Goal: Communication & Community: Answer question/provide support

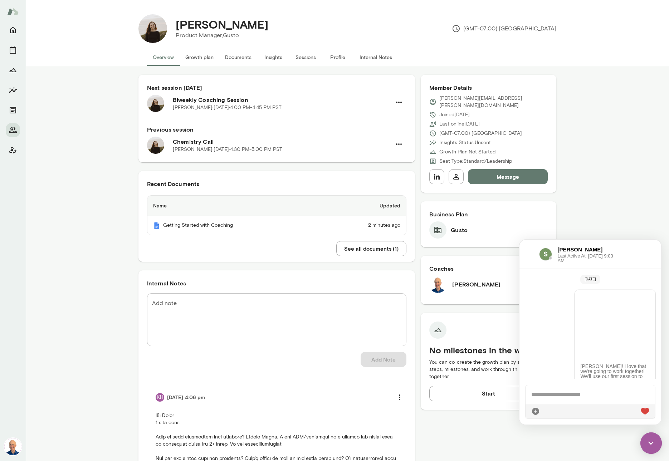
scroll to position [105, 0]
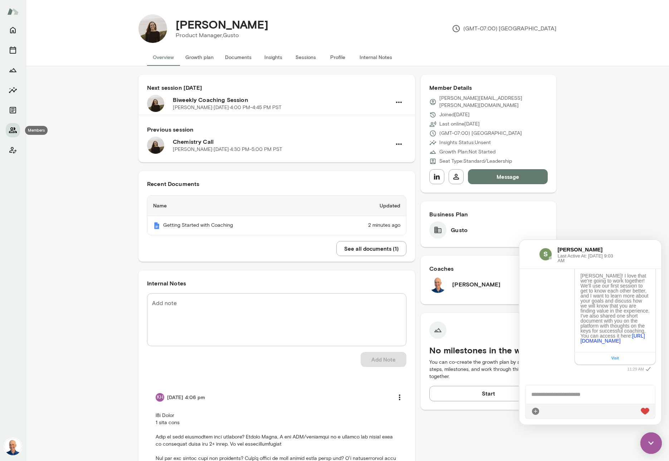
click at [11, 129] on icon "Members" at bounding box center [13, 130] width 9 height 9
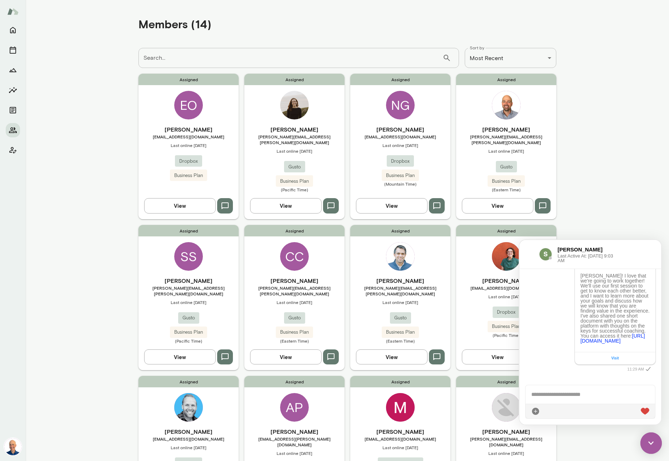
click at [652, 439] on img at bounding box center [650, 442] width 21 height 21
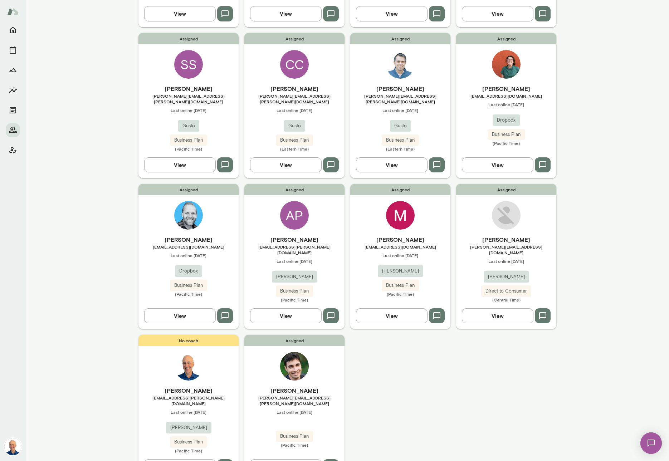
scroll to position [199, 0]
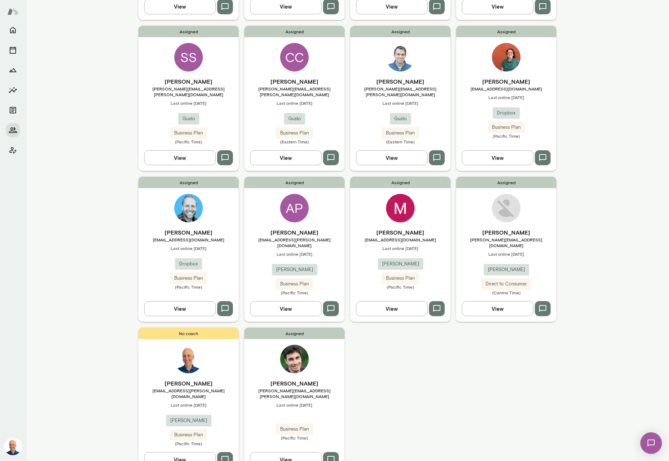
click at [225, 202] on div "Assigned [PERSON_NAME] [EMAIL_ADDRESS][DOMAIN_NAME] Last online [DATE] Dropbox …" at bounding box center [188, 249] width 100 height 145
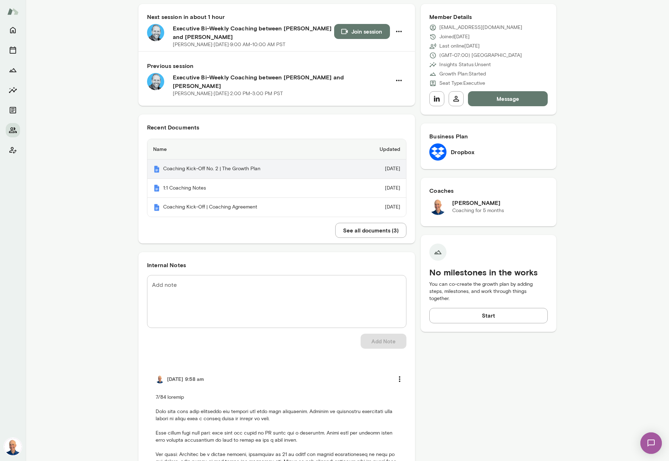
scroll to position [73, 0]
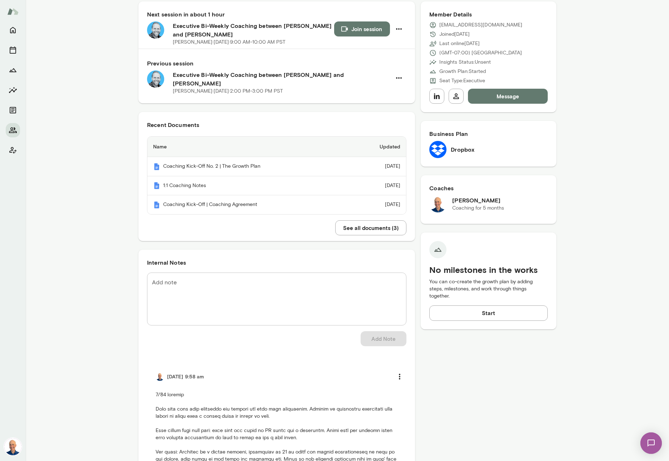
click at [228, 278] on textarea "Add note" at bounding box center [276, 298] width 249 height 41
type textarea "*"
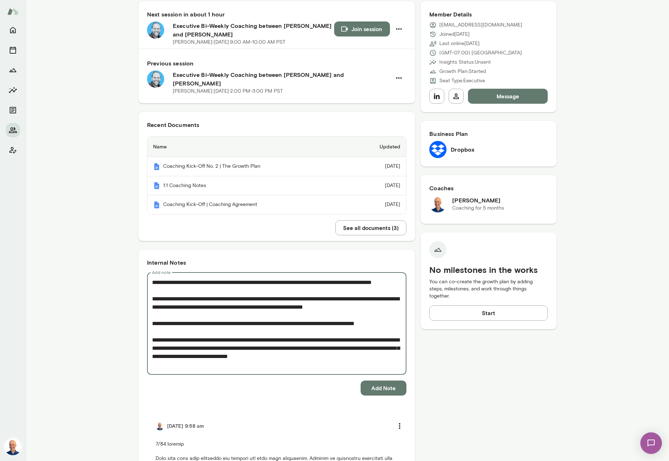
type textarea "**********"
click at [379, 384] on button "Add Note" at bounding box center [383, 387] width 46 height 15
